Goal: Task Accomplishment & Management: Manage account settings

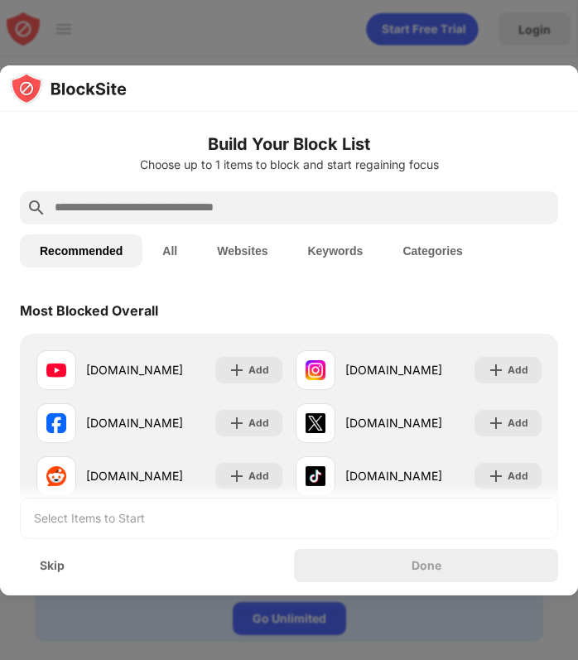
click at [204, 200] on input "text" at bounding box center [302, 208] width 499 height 20
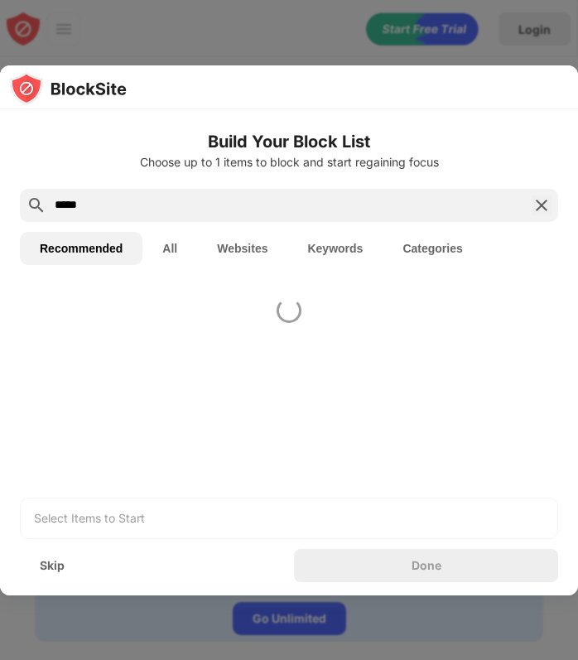
type input "*****"
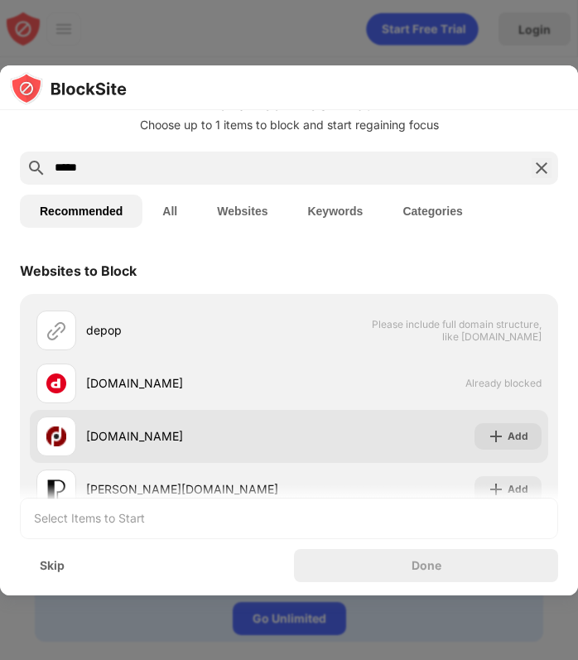
scroll to position [51, 0]
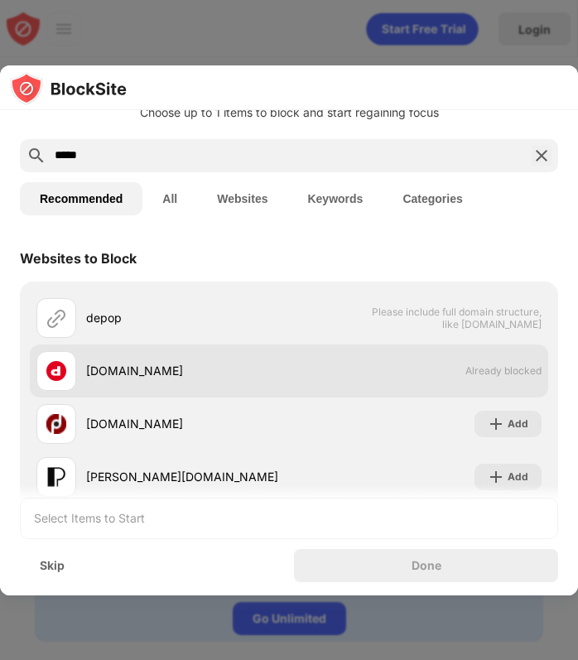
click at [435, 388] on div "[DOMAIN_NAME] Already blocked" at bounding box center [289, 371] width 519 height 53
click at [105, 374] on div "[DOMAIN_NAME]" at bounding box center [187, 370] width 203 height 17
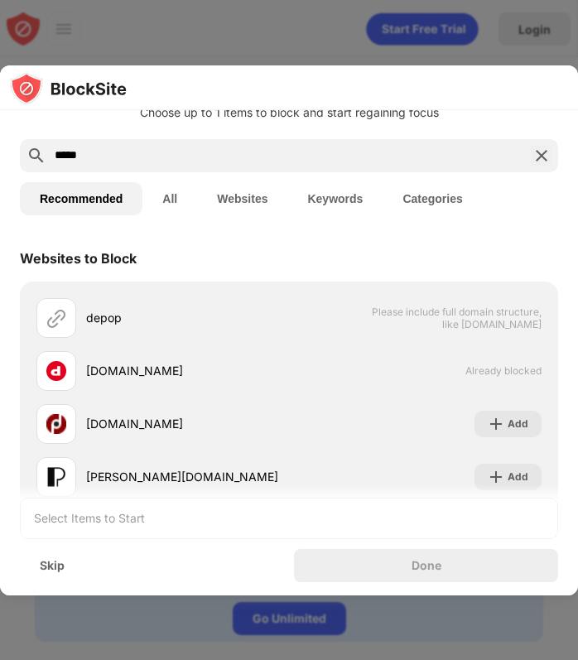
click at [540, 159] on img at bounding box center [542, 156] width 20 height 20
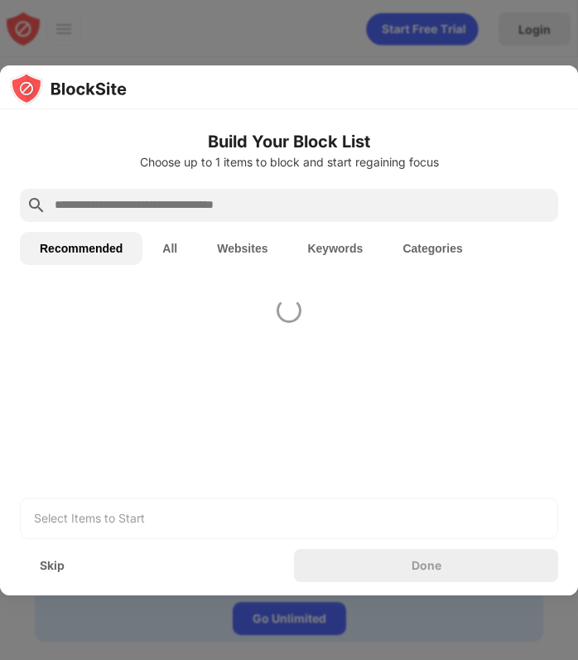
scroll to position [0, 0]
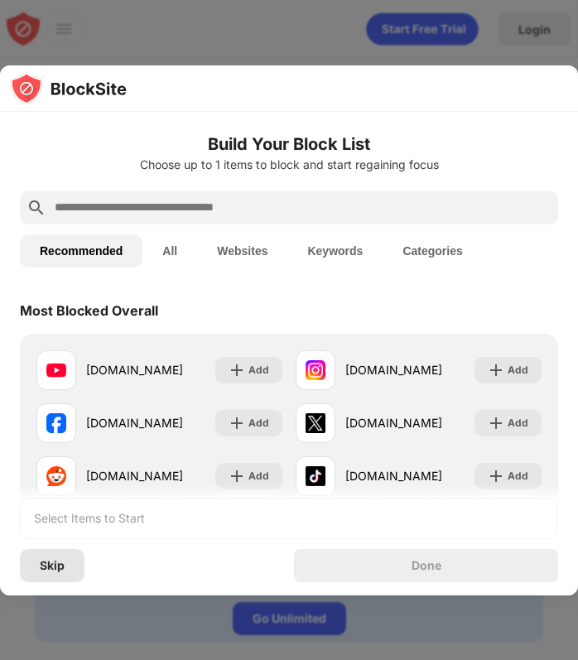
click at [62, 563] on div "Skip" at bounding box center [52, 565] width 25 height 13
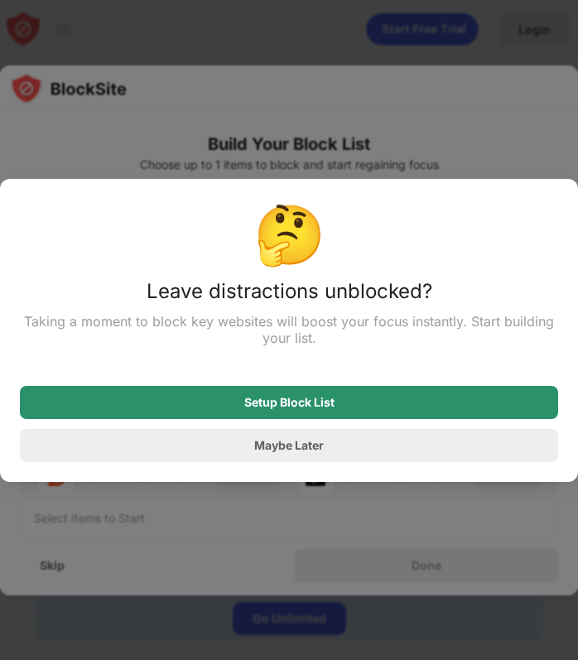
click at [238, 406] on div "Setup Block List" at bounding box center [289, 402] width 539 height 33
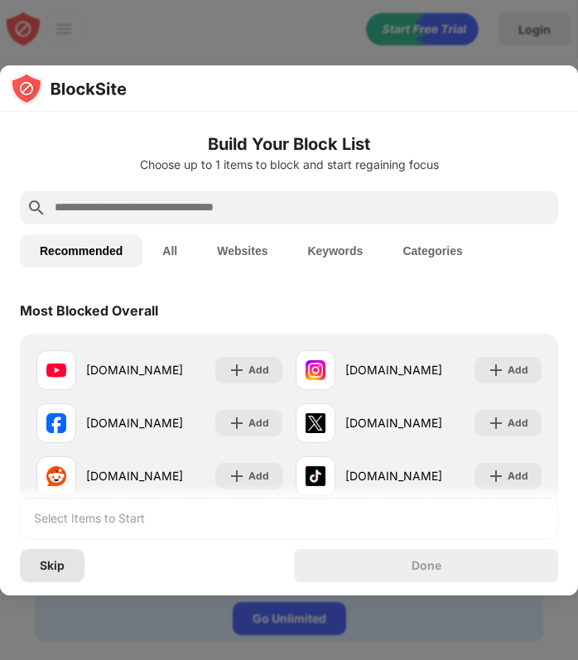
click at [43, 577] on div "Skip" at bounding box center [52, 565] width 65 height 33
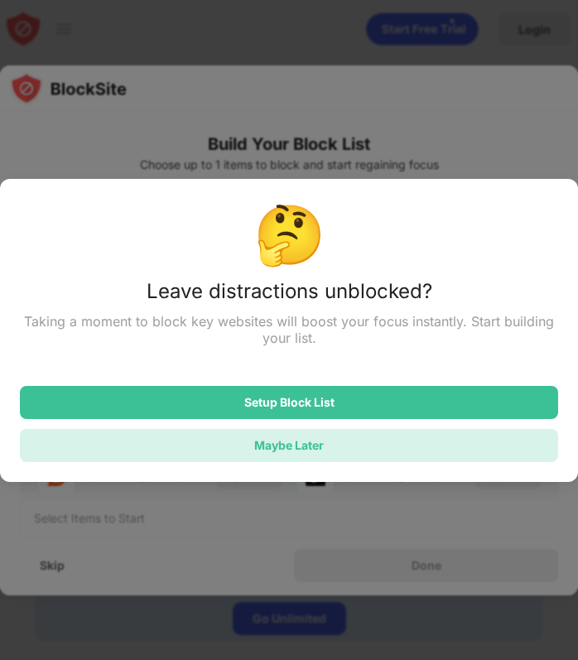
click at [249, 441] on div "Maybe Later" at bounding box center [289, 445] width 539 height 33
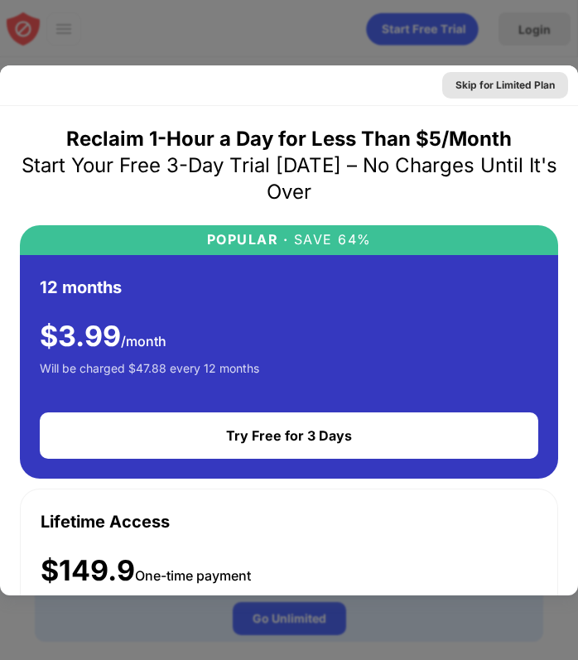
click at [521, 60] on div at bounding box center [289, 330] width 578 height 660
click at [520, 75] on div "Skip for Limited Plan" at bounding box center [505, 85] width 126 height 27
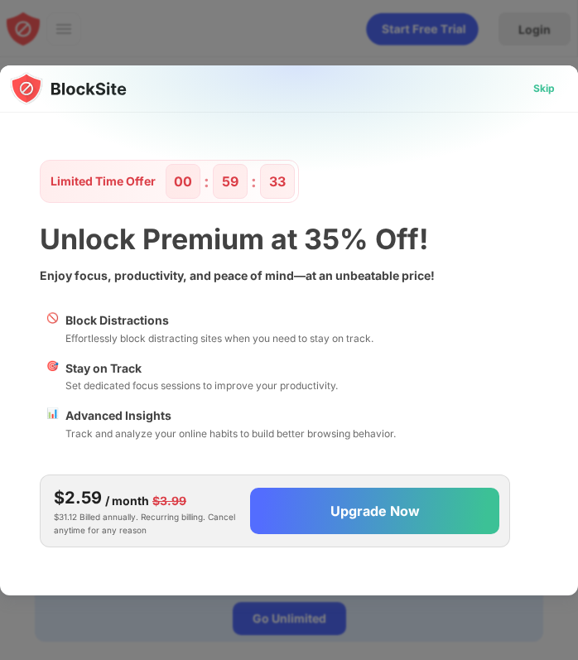
click at [544, 84] on div "Skip" at bounding box center [545, 88] width 22 height 17
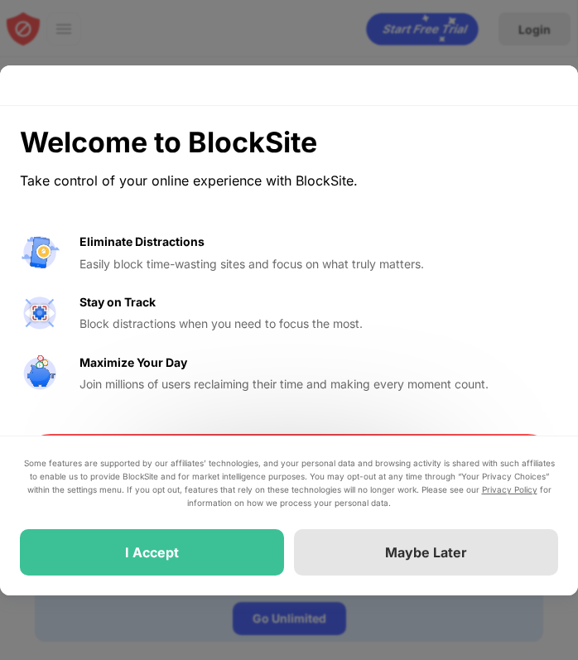
click at [365, 549] on div "Maybe Later" at bounding box center [426, 552] width 264 height 46
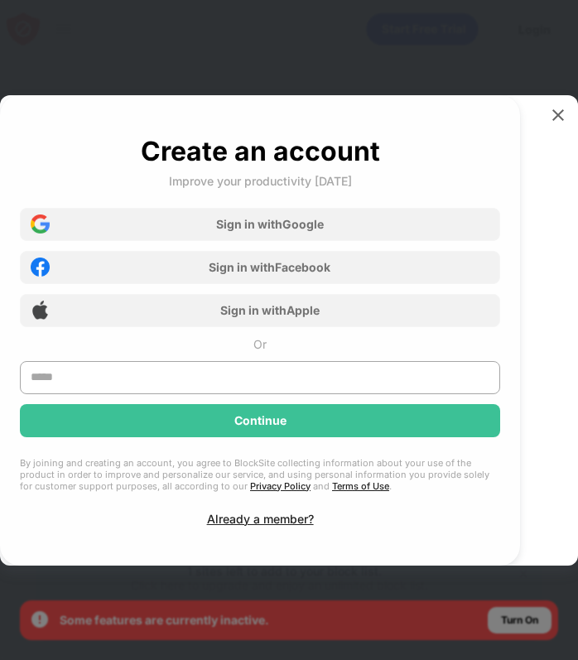
click at [552, 102] on div "Create an account Improve your productivity [DATE] Sign in with Google Sign in …" at bounding box center [289, 330] width 578 height 471
click at [552, 111] on img at bounding box center [558, 115] width 17 height 17
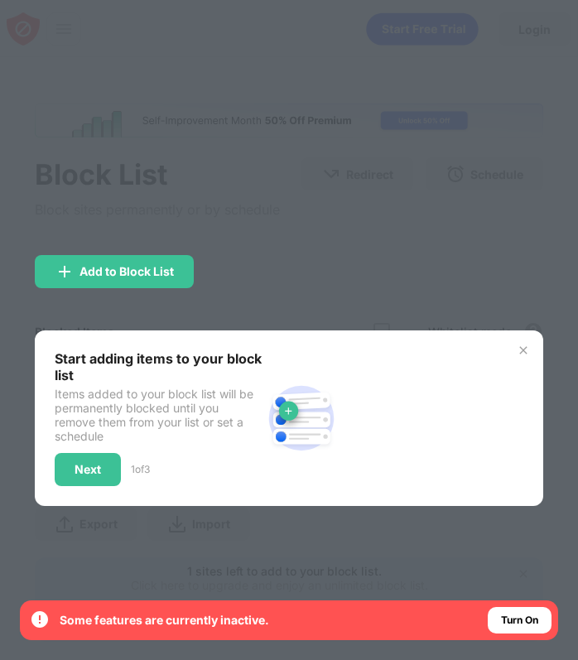
click at [525, 355] on img at bounding box center [523, 350] width 13 height 13
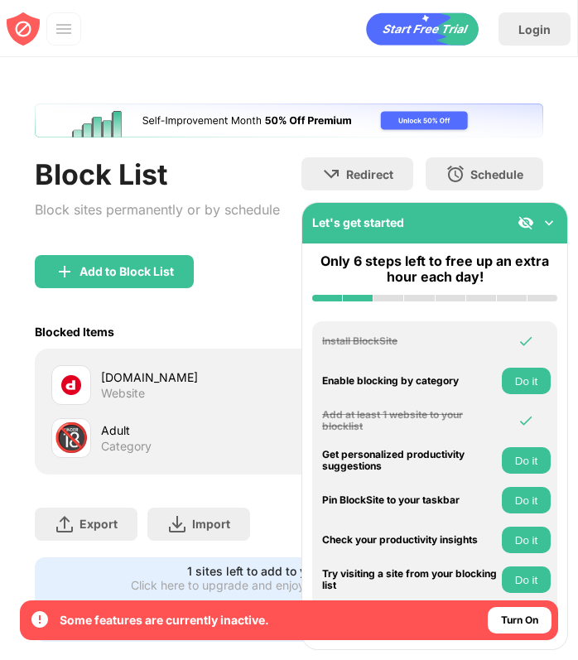
click at [118, 381] on div "[DOMAIN_NAME]" at bounding box center [195, 377] width 188 height 17
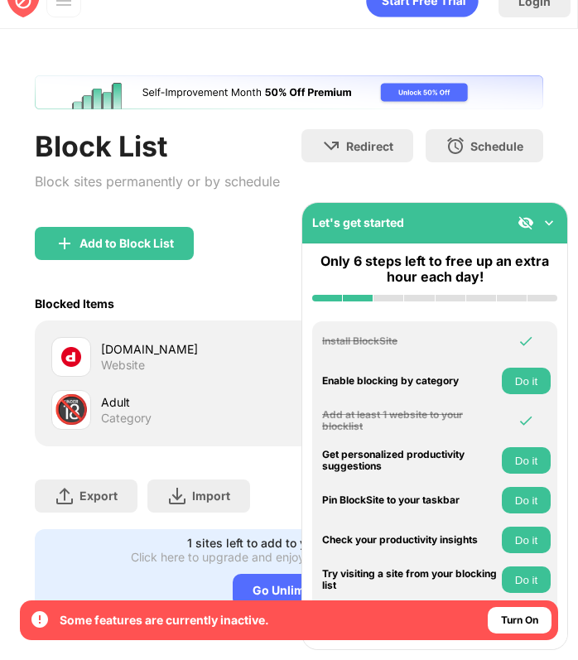
click at [549, 219] on img at bounding box center [549, 223] width 17 height 17
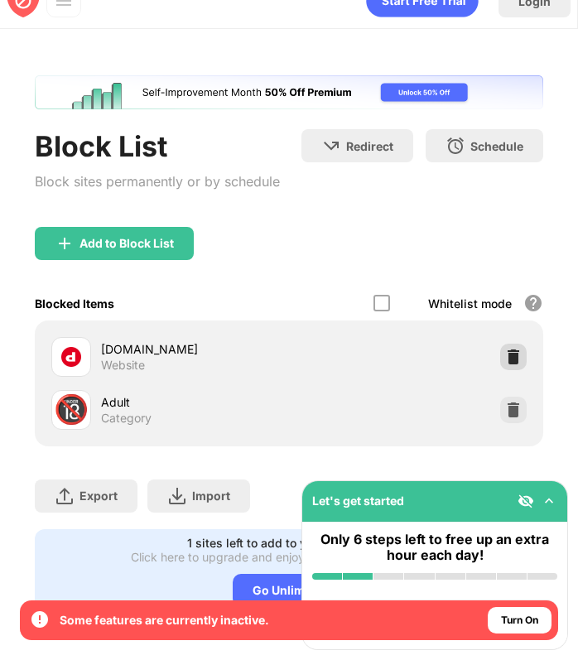
click at [509, 354] on img at bounding box center [513, 357] width 17 height 17
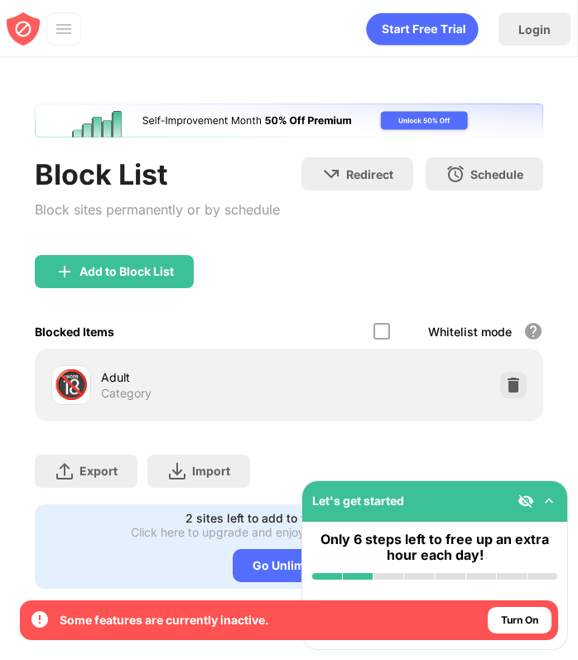
scroll to position [0, 0]
